Goal: Information Seeking & Learning: Find specific fact

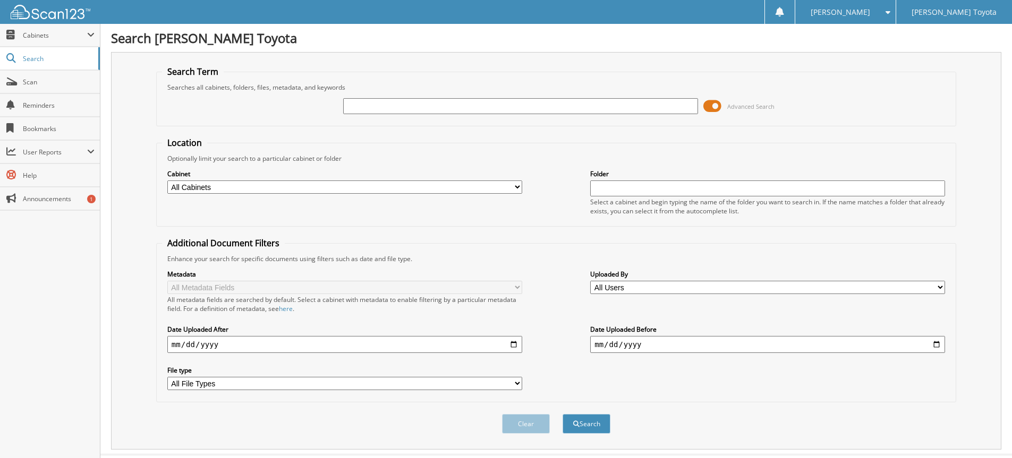
click at [365, 110] on input "text" at bounding box center [520, 106] width 355 height 16
type input "6221174"
click at [562, 414] on button "Search" at bounding box center [586, 424] width 48 height 20
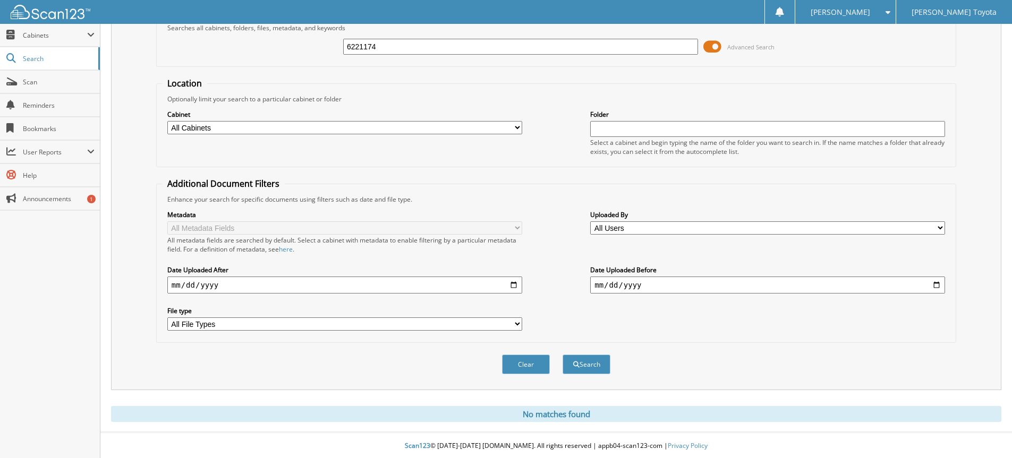
scroll to position [61, 0]
click at [387, 44] on input "6221174" at bounding box center [520, 46] width 355 height 16
type input "6"
type input "6221174"
click at [562, 354] on button "Search" at bounding box center [586, 364] width 48 height 20
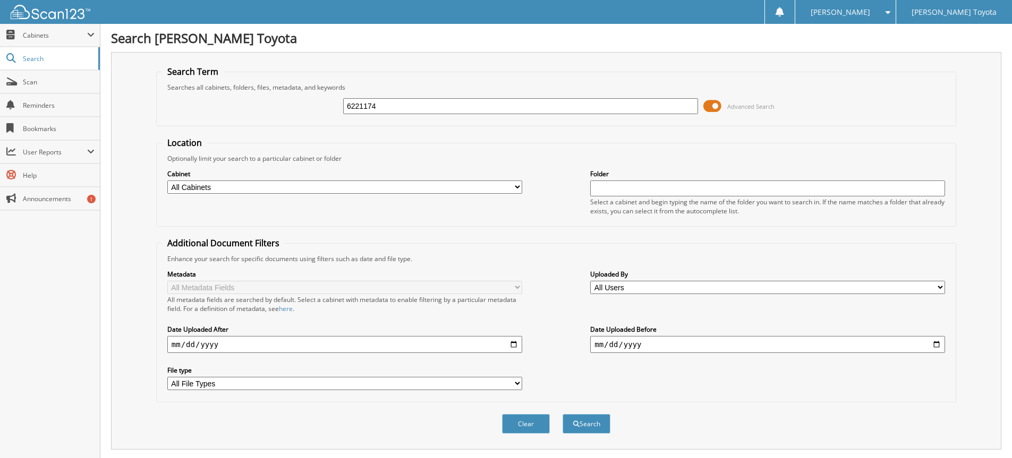
drag, startPoint x: 391, startPoint y: 103, endPoint x: 313, endPoint y: 116, distance: 79.2
click at [313, 116] on div "6221174 Advanced Search" at bounding box center [556, 106] width 788 height 29
type input "6223833"
click at [562, 414] on button "Search" at bounding box center [586, 424] width 48 height 20
